Goal: Navigation & Orientation: Find specific page/section

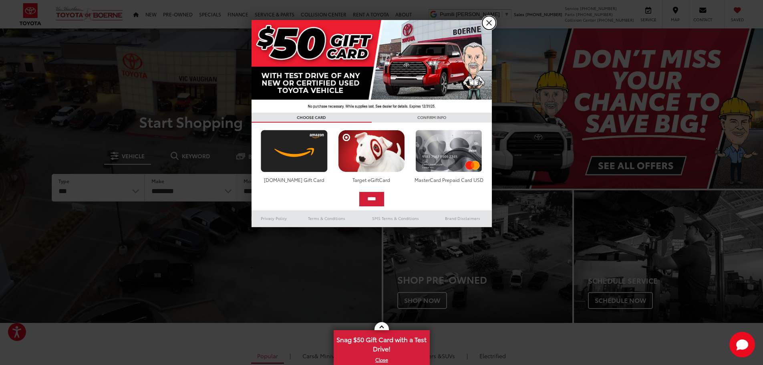
click at [489, 24] on link "X" at bounding box center [489, 23] width 14 height 14
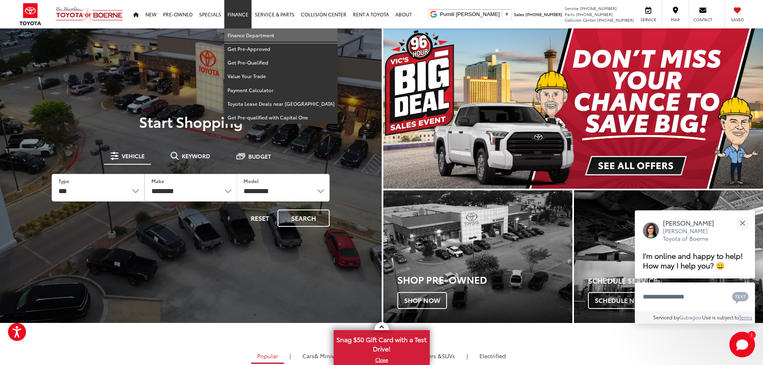
click at [238, 34] on link "Finance Department" at bounding box center [280, 35] width 113 height 14
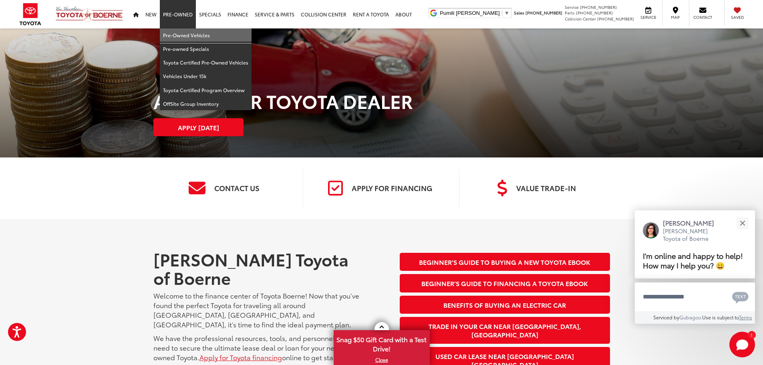
click at [171, 34] on link "Pre-Owned Vehicles" at bounding box center [206, 35] width 92 height 14
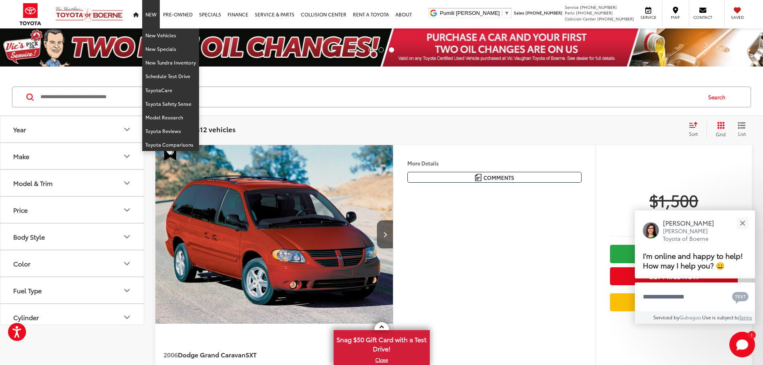
click at [149, 17] on link "New" at bounding box center [151, 14] width 18 height 28
click at [151, 36] on link "New Vehicles" at bounding box center [170, 35] width 57 height 14
